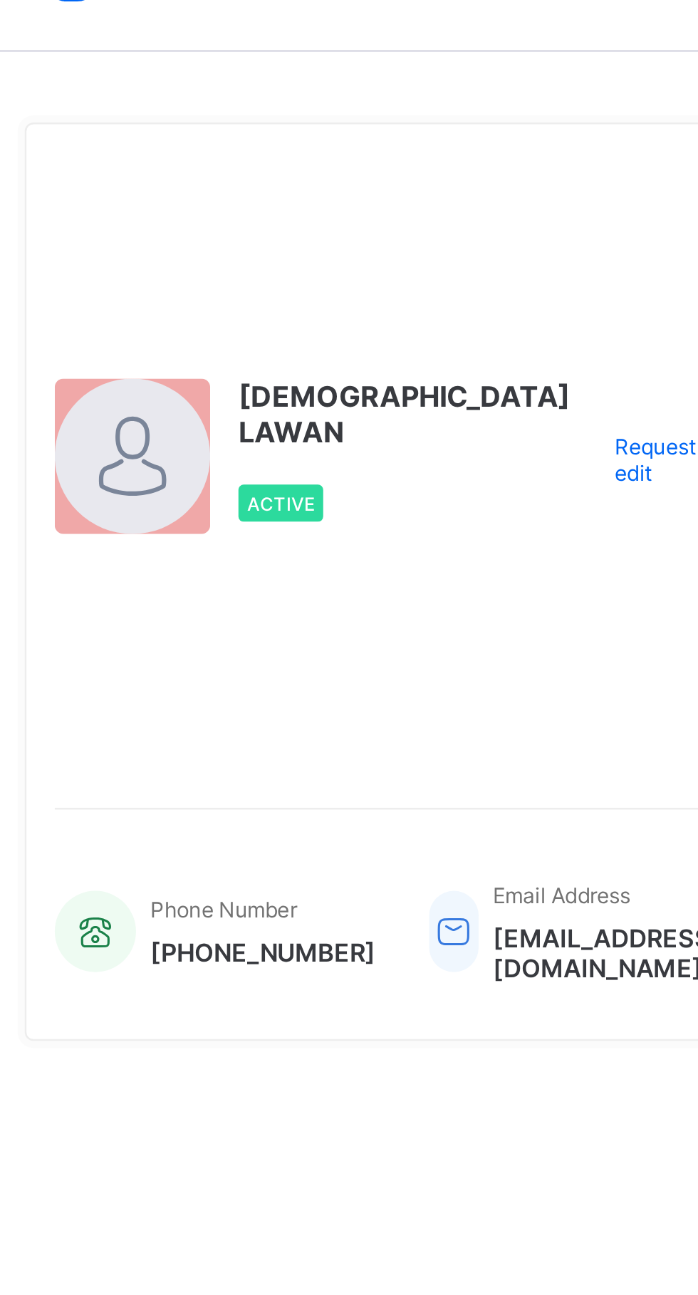
click at [308, 198] on span "[DEMOGRAPHIC_DATA] LAWAN" at bounding box center [335, 203] width 134 height 29
click at [296, 244] on span "Active" at bounding box center [284, 239] width 27 height 9
click at [424, 130] on div "Request profile edit Change email" at bounding box center [451, 221] width 84 height 247
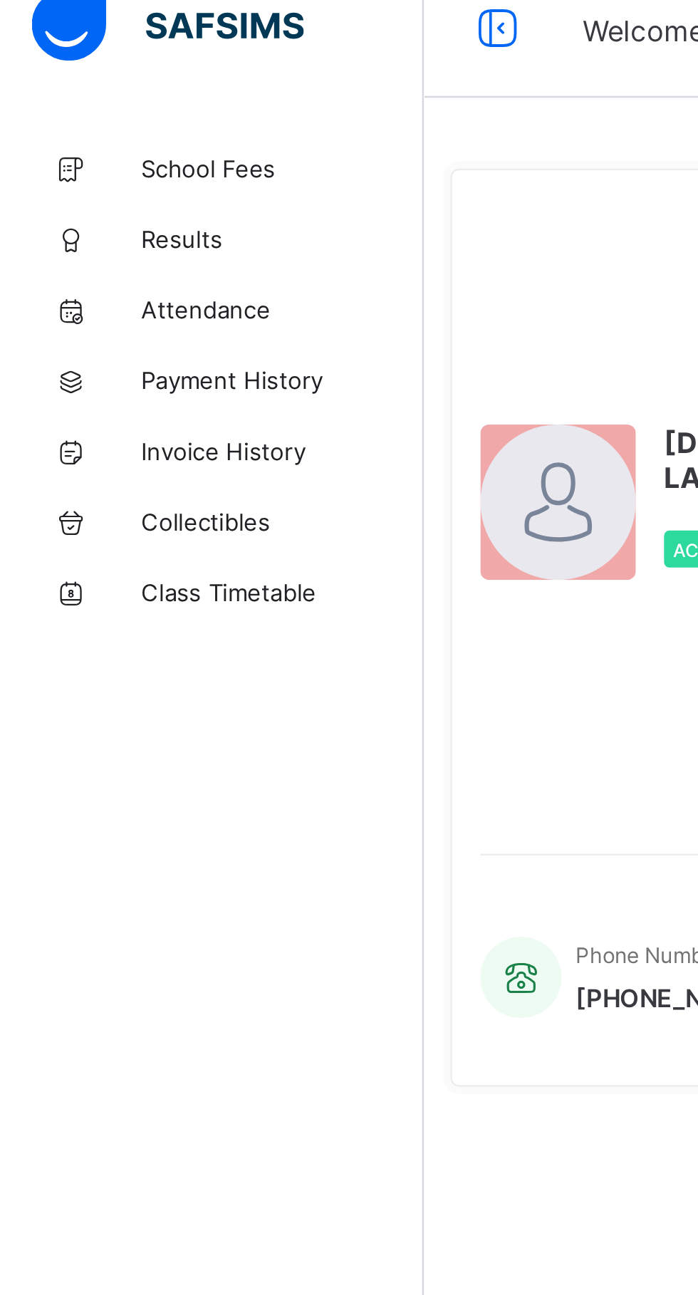
click at [73, 114] on span "Results" at bounding box center [114, 113] width 114 height 11
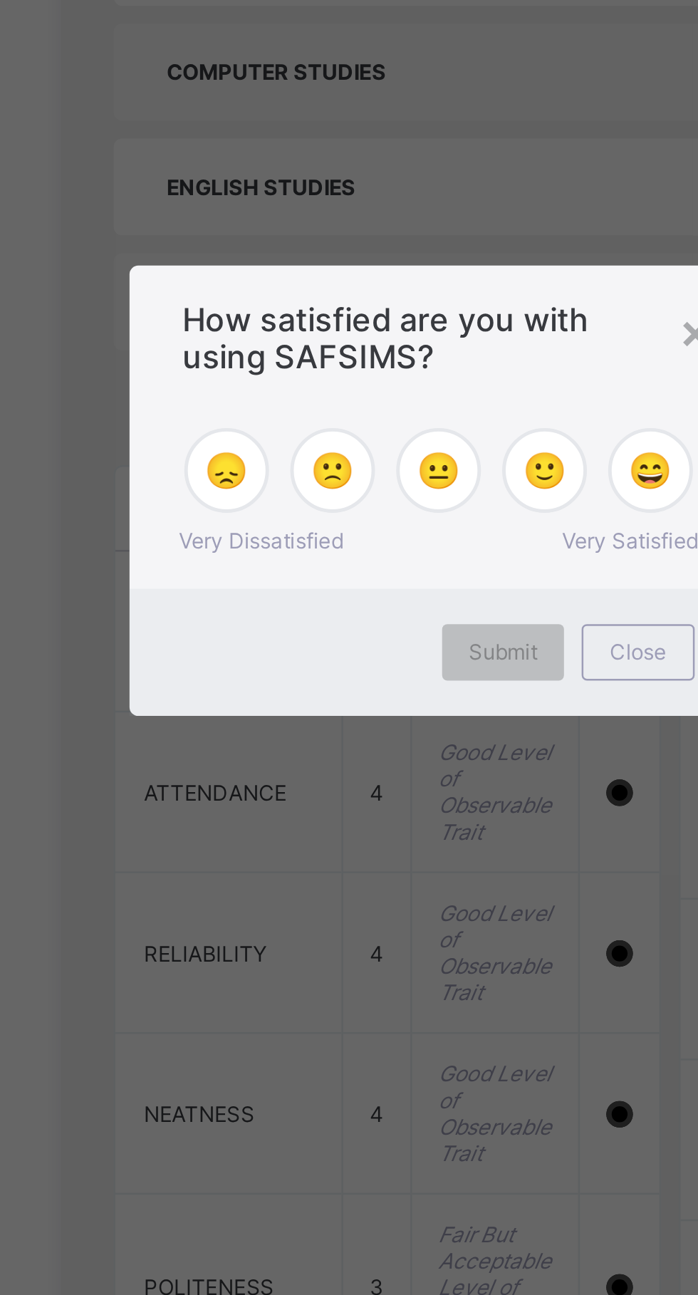
scroll to position [537, 0]
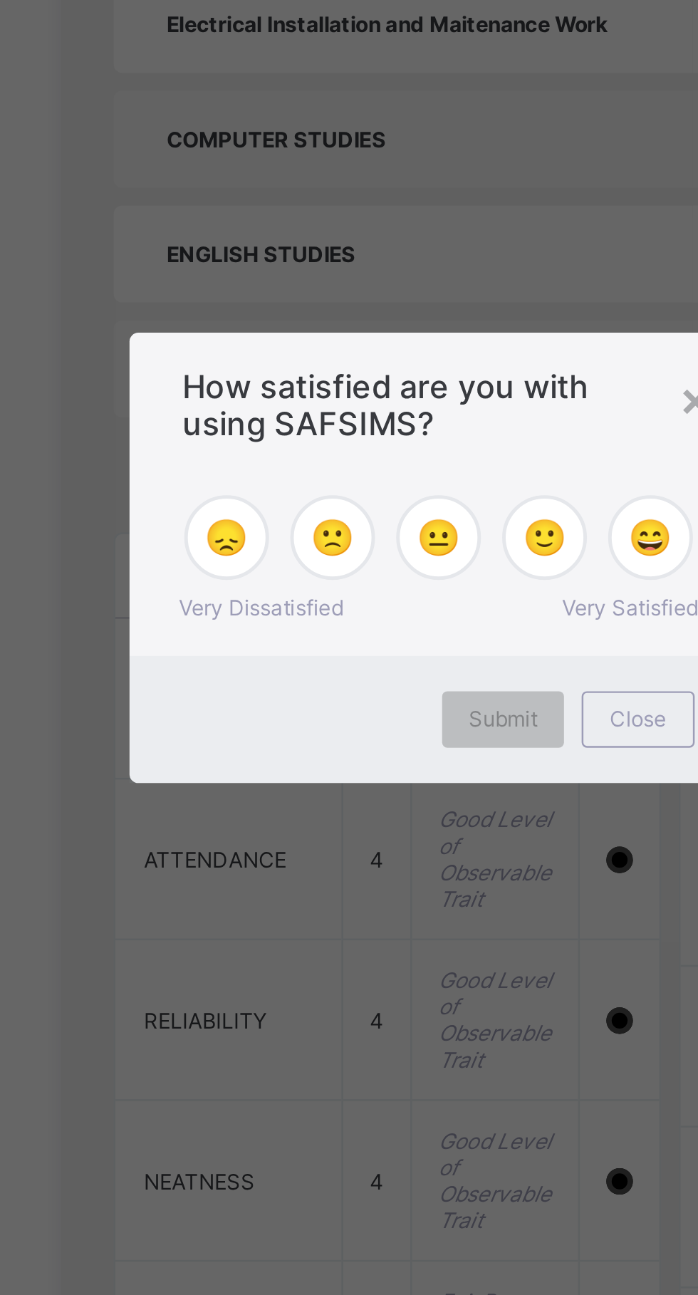
click at [378, 669] on div "× How satisfied are you with using SAFSIMS? 😞 🙁 😐 🙂 😄 Very Dissatisfied Very Sa…" at bounding box center [349, 647] width 698 height 1295
click at [390, 642] on div "× How satisfied are you with using SAFSIMS? 😞 🙁 😐 🙂 😄 Very Dissatisfied Very Sa…" at bounding box center [349, 647] width 698 height 1295
